Goal: Information Seeking & Learning: Learn about a topic

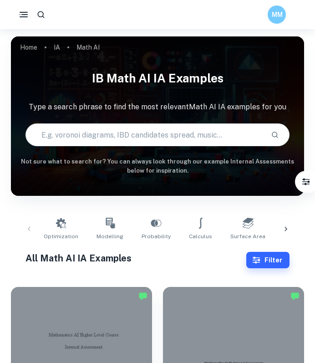
click at [174, 128] on input "text" at bounding box center [145, 135] width 238 height 26
type input "fibonacci sequence"
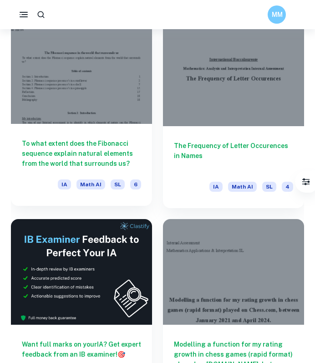
scroll to position [266, 0]
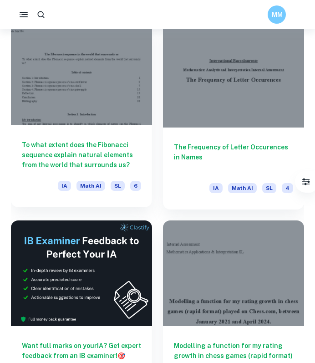
click at [96, 146] on h6 "To what extent does the Fibonacci sequence explain natural elements from the wo…" at bounding box center [81, 155] width 119 height 30
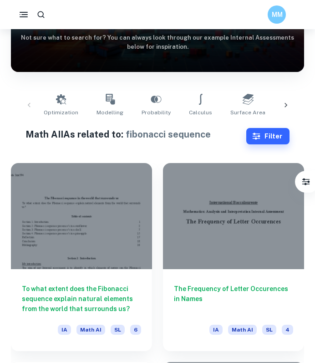
scroll to position [141, 0]
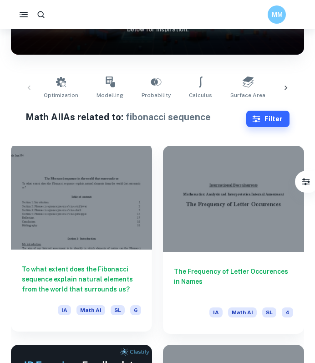
click at [39, 270] on h6 "To what extent does the Fibonacci sequence explain natural elements from the wo…" at bounding box center [81, 279] width 119 height 30
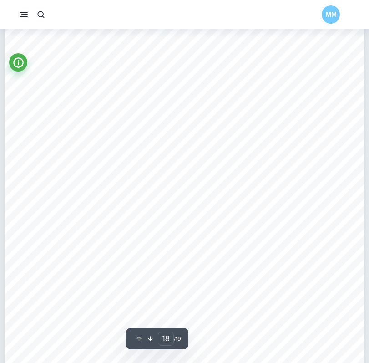
scroll to position [8306, 0]
type input "1"
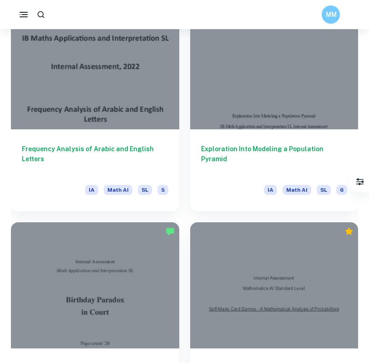
scroll to position [1805, 0]
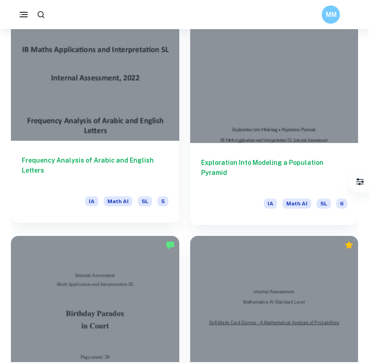
click at [154, 162] on h6 "Frequency Analysis of Arabic and English Letters" at bounding box center [95, 170] width 147 height 30
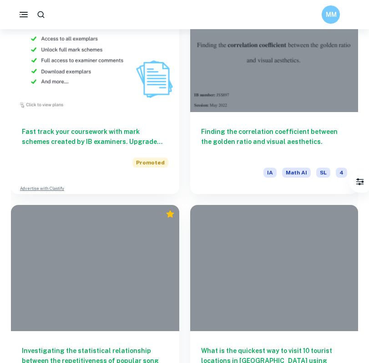
scroll to position [2771, 0]
